Goal: Go to known website: Access a specific website the user already knows

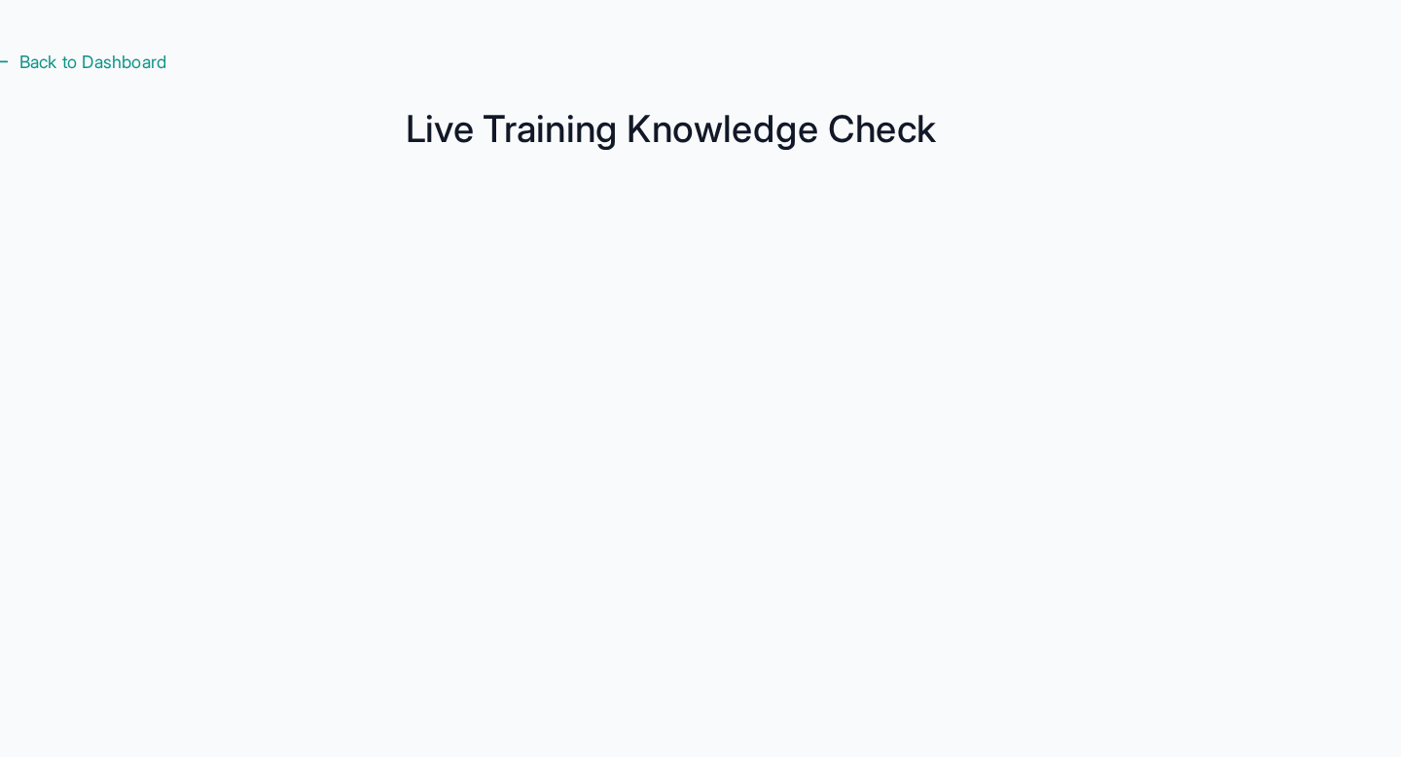
scroll to position [278, 0]
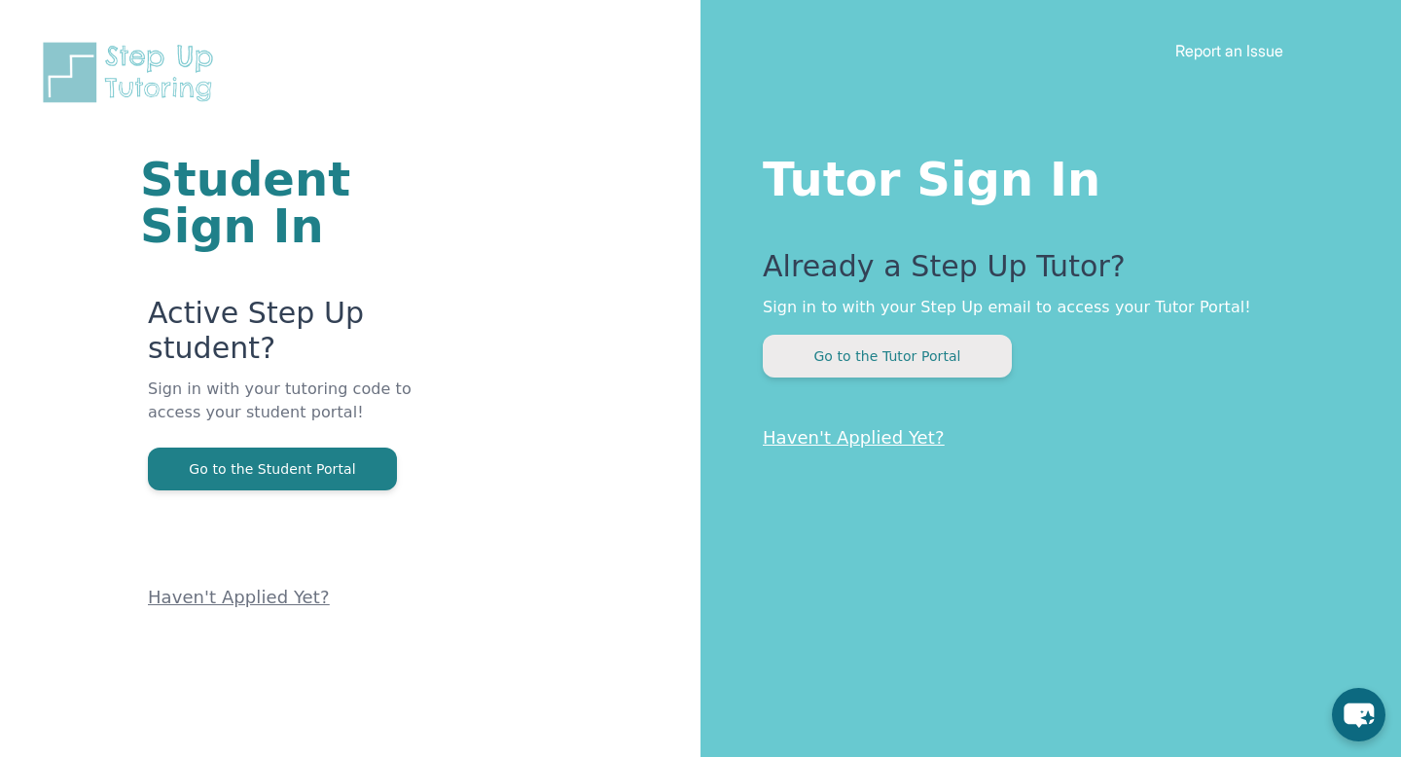
click at [954, 364] on button "Go to the Tutor Portal" at bounding box center [887, 356] width 249 height 43
